Goal: Information Seeking & Learning: Check status

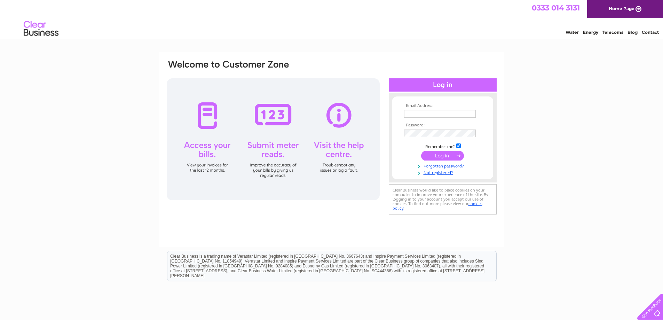
type input "toddspharmacy@yahoo.com"
click at [437, 153] on input "submit" at bounding box center [442, 156] width 43 height 10
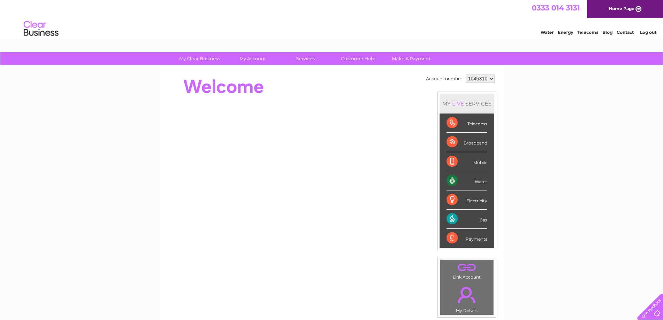
click at [471, 124] on div "Telecoms" at bounding box center [466, 122] width 41 height 19
click at [447, 121] on div "Telecoms" at bounding box center [466, 122] width 41 height 19
click at [346, 59] on link "Customer Help" at bounding box center [358, 58] width 57 height 13
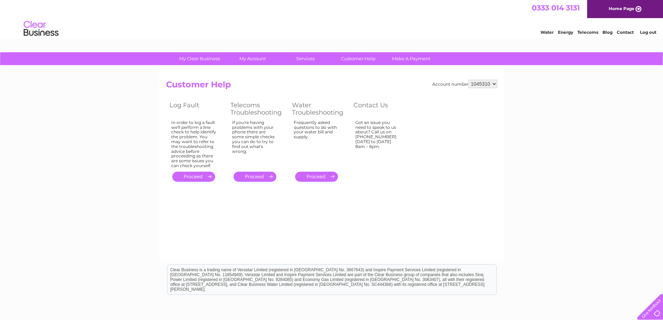
click at [261, 176] on link "." at bounding box center [254, 177] width 43 height 10
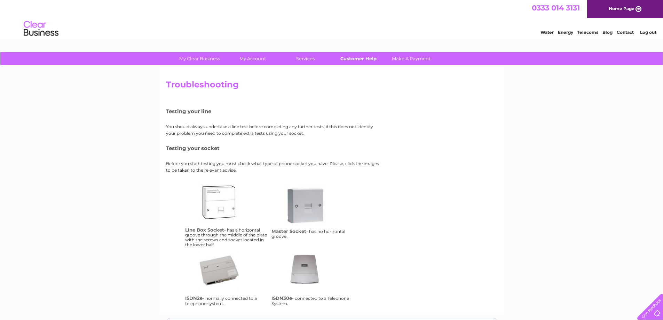
click at [361, 56] on link "Customer Help" at bounding box center [358, 58] width 57 height 13
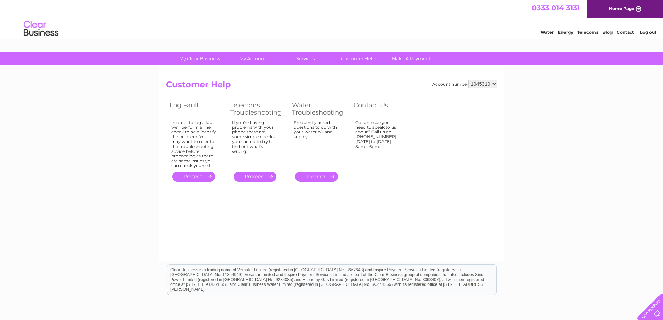
click at [195, 177] on link "." at bounding box center [193, 177] width 43 height 10
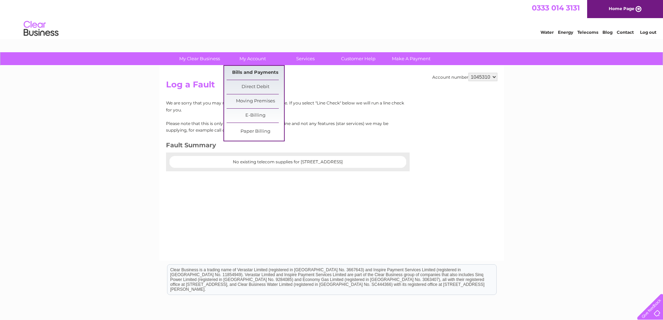
click at [248, 72] on link "Bills and Payments" at bounding box center [255, 73] width 57 height 14
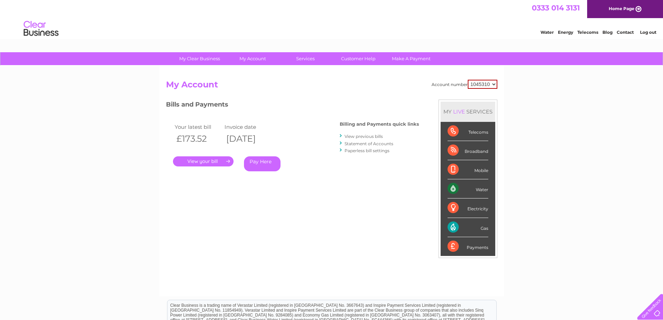
click at [206, 160] on link "." at bounding box center [203, 161] width 61 height 10
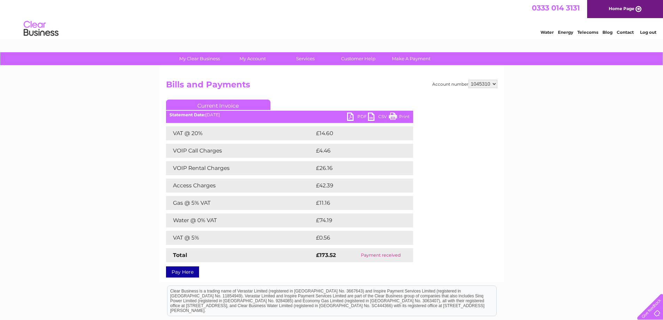
click at [361, 114] on link "PDF" at bounding box center [357, 117] width 21 height 10
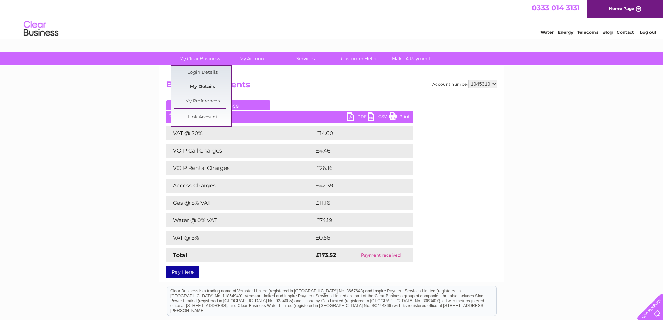
click at [200, 87] on link "My Details" at bounding box center [202, 87] width 57 height 14
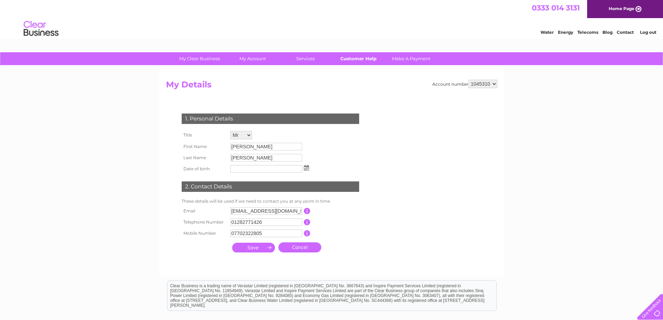
click at [367, 59] on link "Customer Help" at bounding box center [358, 58] width 57 height 13
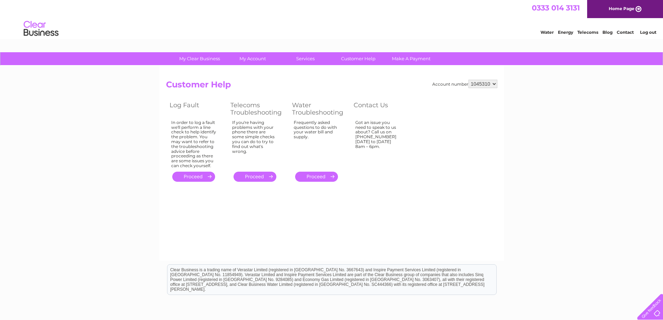
click at [256, 174] on link "." at bounding box center [254, 177] width 43 height 10
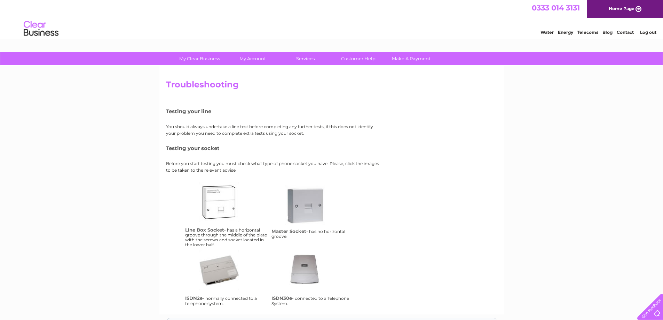
click at [651, 307] on div at bounding box center [648, 305] width 29 height 29
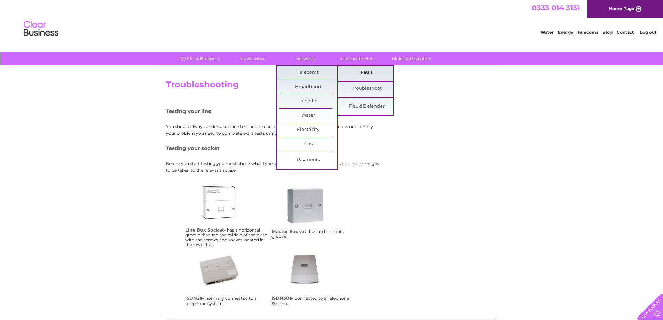
click at [365, 73] on link "Fault" at bounding box center [366, 73] width 57 height 14
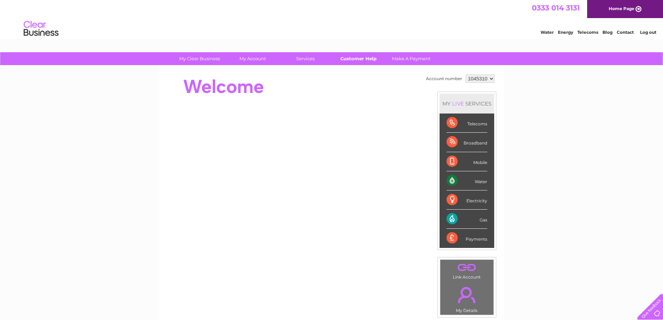
click at [360, 58] on link "Customer Help" at bounding box center [358, 58] width 57 height 13
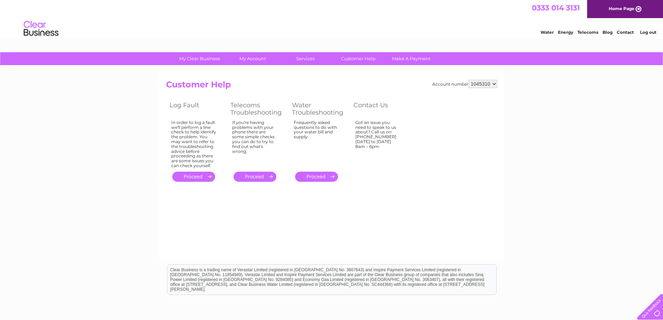
click at [494, 84] on select "1045310" at bounding box center [482, 84] width 29 height 8
click at [197, 173] on link "." at bounding box center [193, 177] width 43 height 10
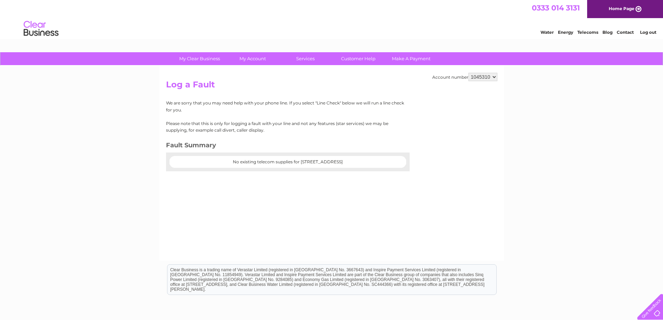
click at [328, 161] on center "No existing telecom supplies for [STREET_ADDRESS]" at bounding box center [287, 161] width 223 height 5
click at [585, 32] on link "Telecoms" at bounding box center [587, 32] width 21 height 5
